Goal: Task Accomplishment & Management: Manage account settings

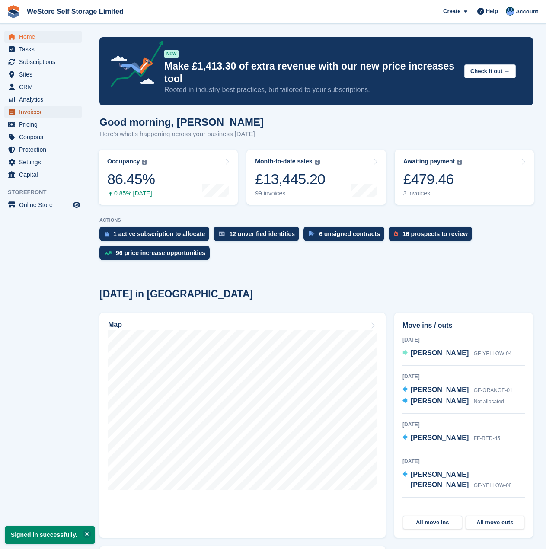
drag, startPoint x: 33, startPoint y: 112, endPoint x: 49, endPoint y: 113, distance: 16.1
click at [33, 112] on span "Invoices" at bounding box center [45, 112] width 52 height 12
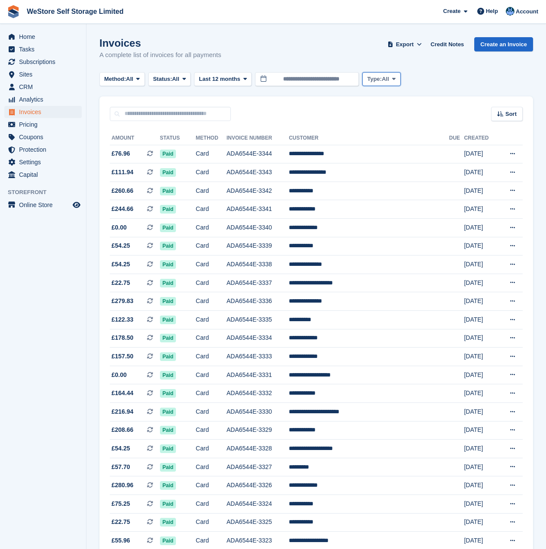
click at [380, 78] on span "Type:" at bounding box center [374, 79] width 15 height 9
click at [234, 76] on span "Last 12 months" at bounding box center [219, 79] width 41 height 9
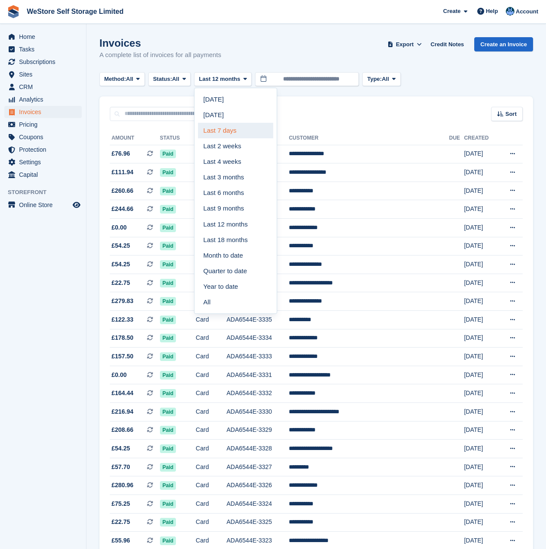
click at [224, 130] on link "Last 7 days" at bounding box center [235, 131] width 75 height 16
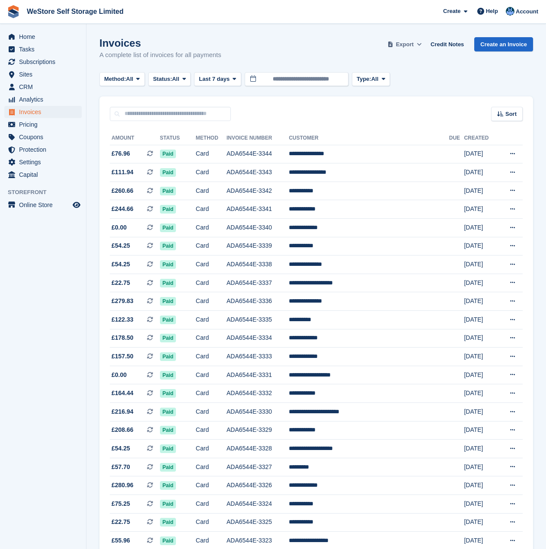
click at [414, 44] on span "Export" at bounding box center [405, 44] width 18 height 9
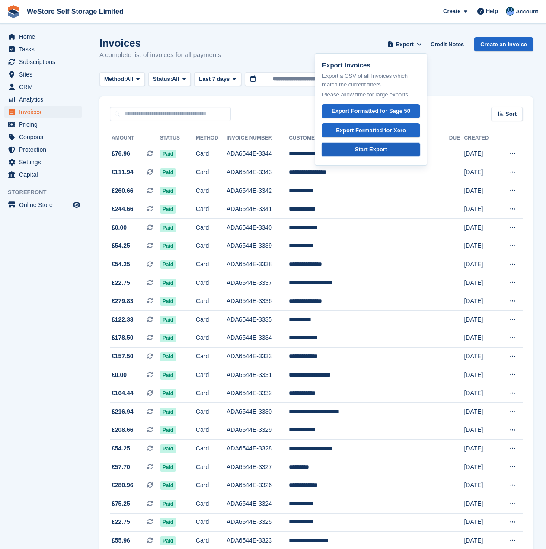
click at [387, 148] on div "Start Export" at bounding box center [371, 149] width 32 height 9
